Goal: Information Seeking & Learning: Learn about a topic

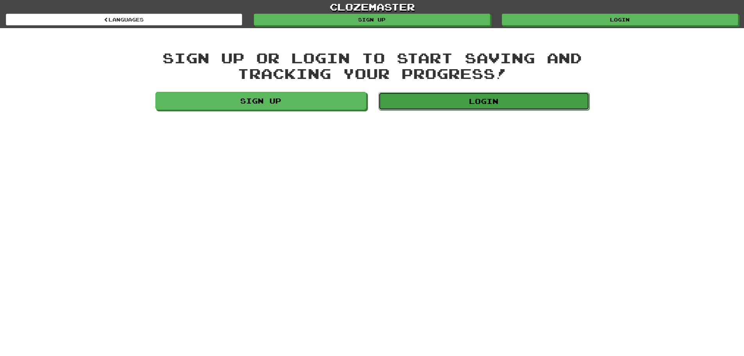
click at [421, 107] on link "Login" at bounding box center [483, 101] width 211 height 18
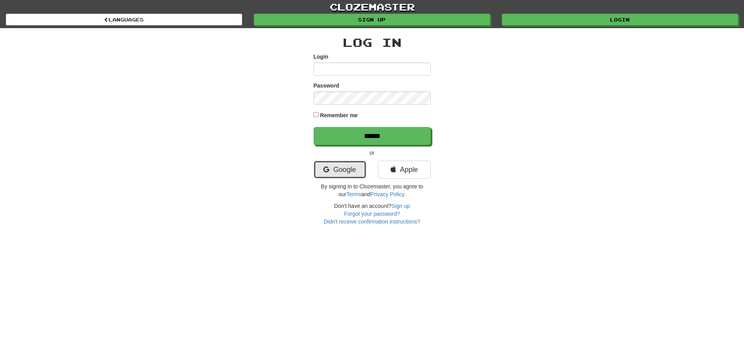
click at [331, 170] on link "Google" at bounding box center [339, 169] width 53 height 18
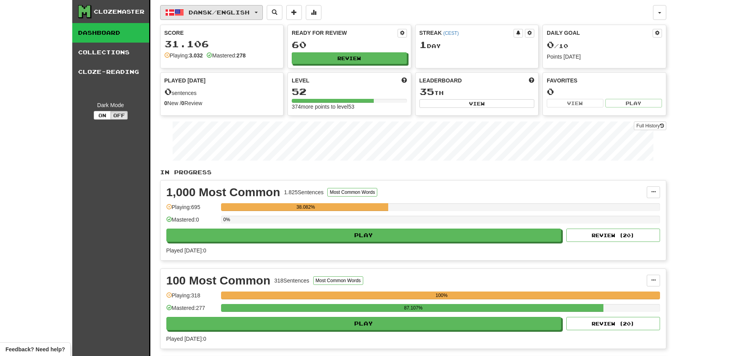
click at [249, 14] on span "Dansk / English" at bounding box center [219, 12] width 61 height 7
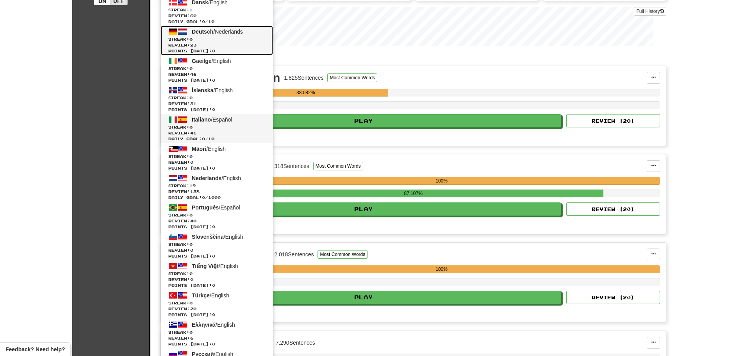
scroll to position [117, 0]
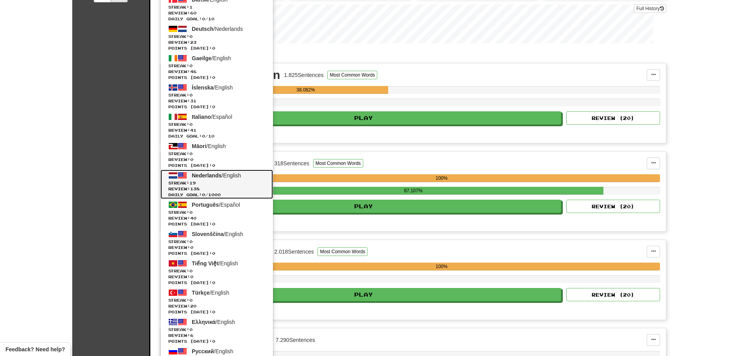
click at [245, 182] on span "Streak: 19" at bounding box center [216, 183] width 97 height 6
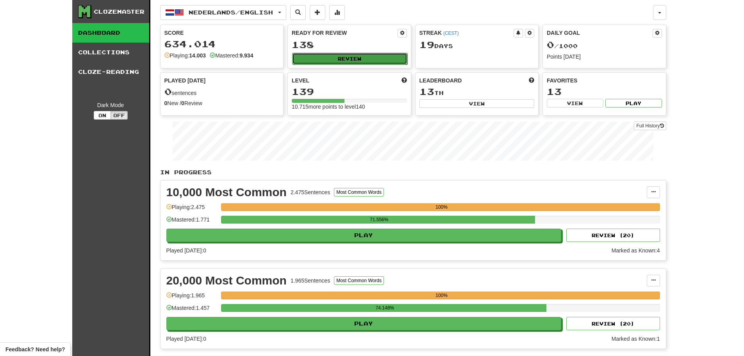
click at [331, 54] on button "Review" at bounding box center [349, 59] width 115 height 12
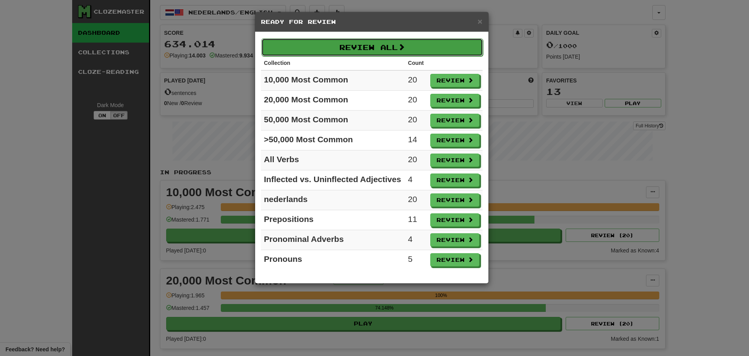
click at [330, 49] on button "Review All" at bounding box center [373, 47] width 222 height 18
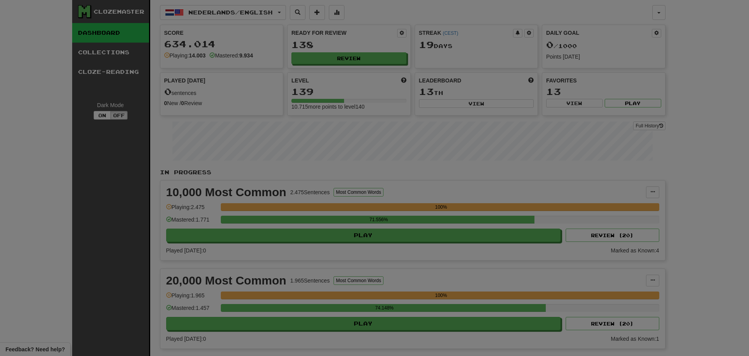
select select "********"
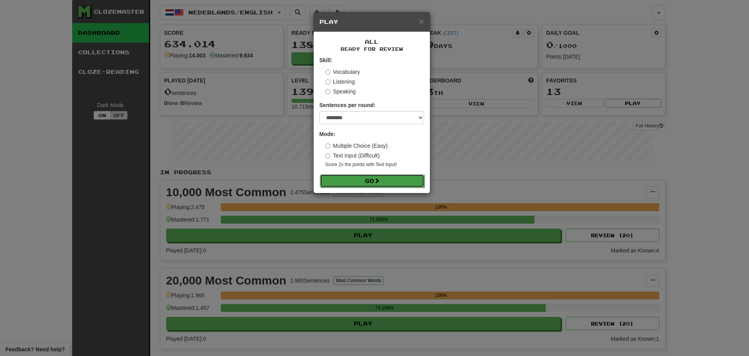
click at [340, 180] on button "Go" at bounding box center [372, 180] width 105 height 13
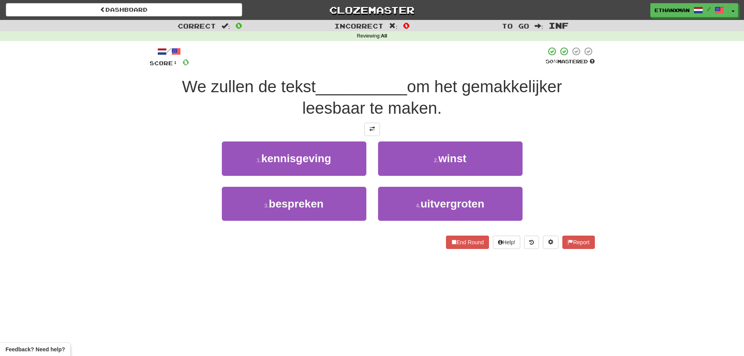
click at [396, 305] on div "Dashboard Clozemaster ethanxman / Toggle Dropdown Dashboard Leaderboard Activit…" at bounding box center [372, 178] width 744 height 356
click at [367, 280] on div "Dashboard Clozemaster ethanxman / Toggle Dropdown Dashboard Leaderboard Activit…" at bounding box center [372, 178] width 744 height 356
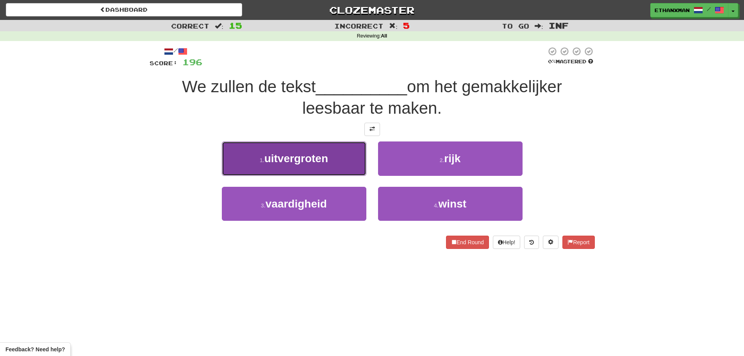
click at [306, 164] on span "uitvergroten" at bounding box center [296, 158] width 64 height 12
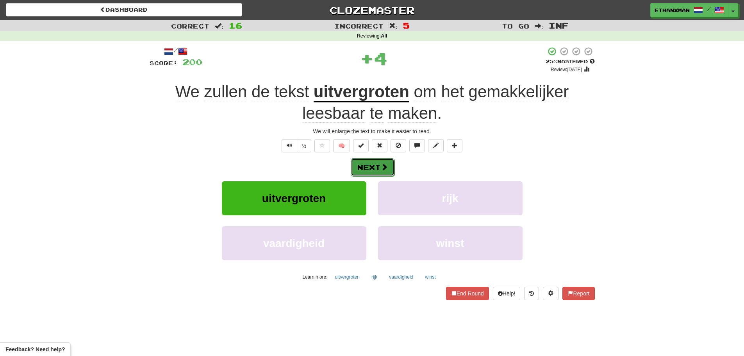
click at [373, 169] on button "Next" at bounding box center [373, 167] width 44 height 18
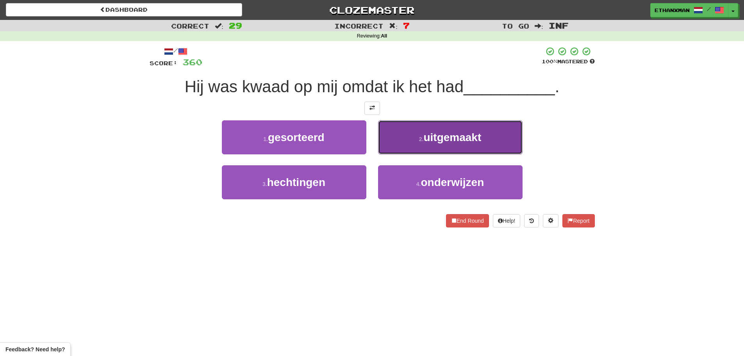
click at [445, 145] on button "2 . uitgemaakt" at bounding box center [450, 137] width 144 height 34
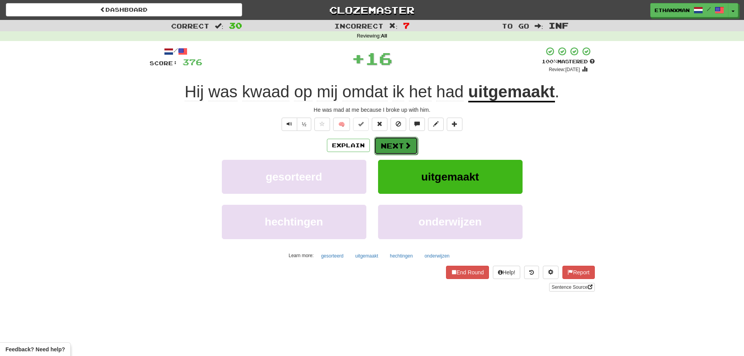
click at [406, 147] on span at bounding box center [407, 145] width 7 height 7
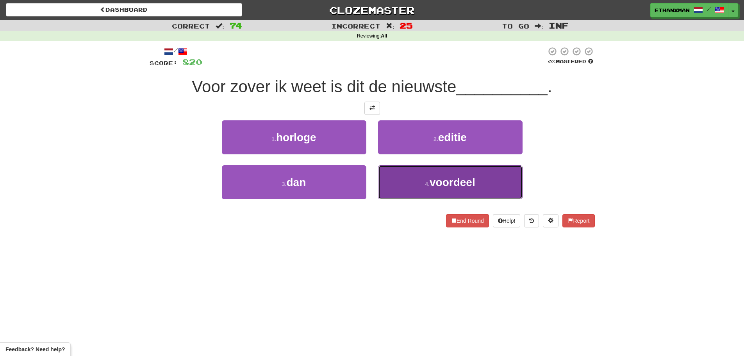
click at [455, 190] on button "4 . voordeel" at bounding box center [450, 182] width 144 height 34
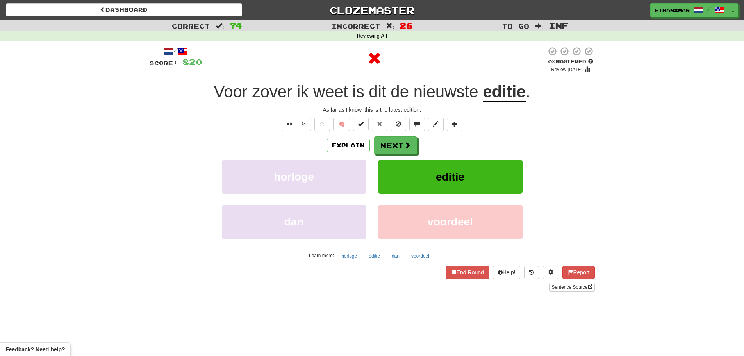
click at [418, 141] on div "Explain Next" at bounding box center [371, 145] width 445 height 18
click at [414, 141] on button "Next" at bounding box center [396, 146] width 44 height 18
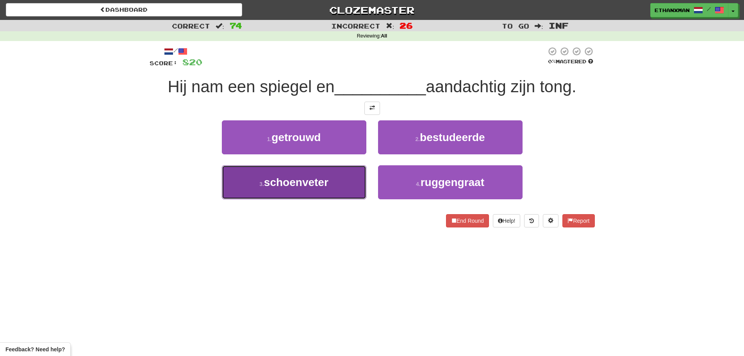
click at [348, 183] on button "3 . schoenveter" at bounding box center [294, 182] width 144 height 34
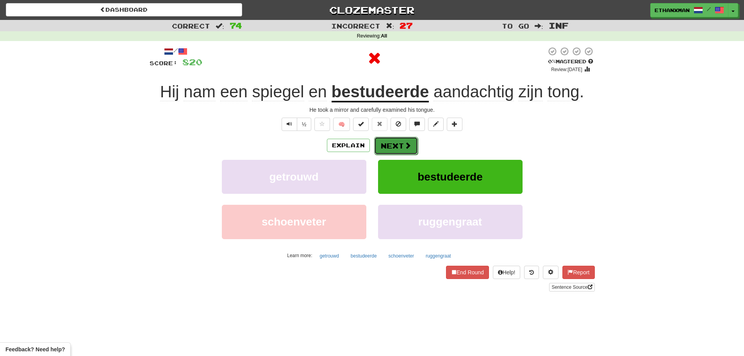
click at [395, 148] on button "Next" at bounding box center [396, 146] width 44 height 18
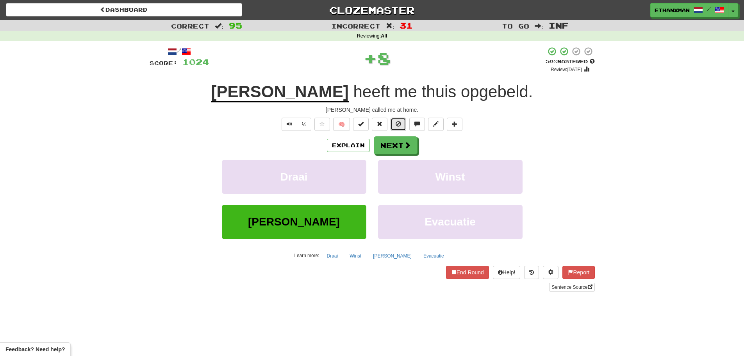
click at [402, 126] on button at bounding box center [398, 123] width 16 height 13
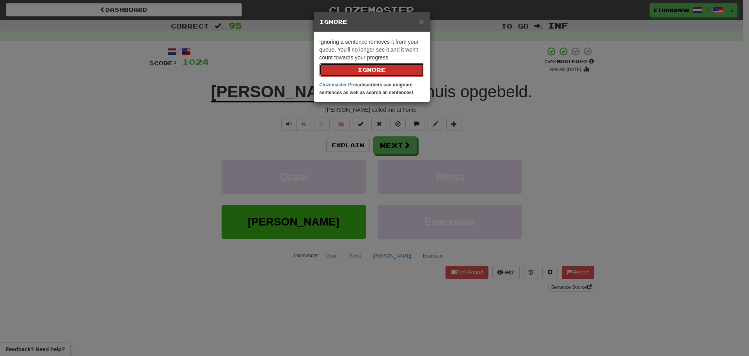
click at [400, 72] on button "Ignore" at bounding box center [372, 69] width 105 height 13
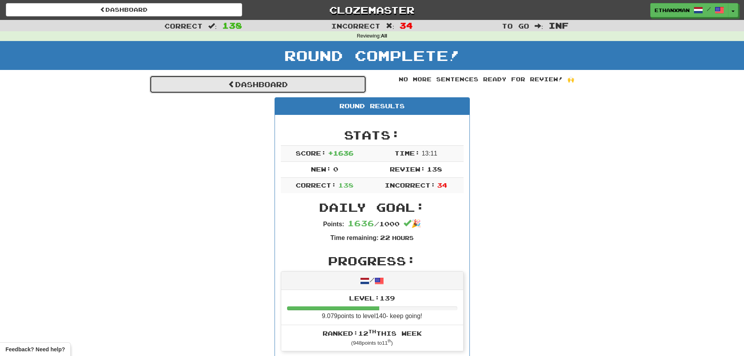
click at [295, 89] on link "Dashboard" at bounding box center [257, 84] width 217 height 18
